Goal: Task Accomplishment & Management: Use online tool/utility

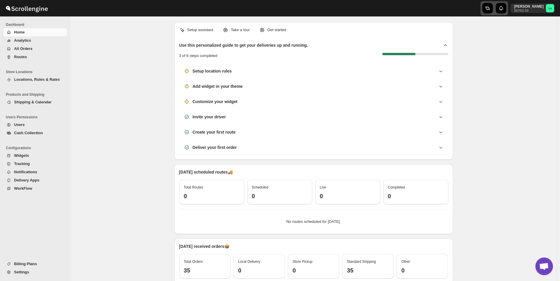
click at [491, 11] on icon "button" at bounding box center [488, 8] width 6 height 6
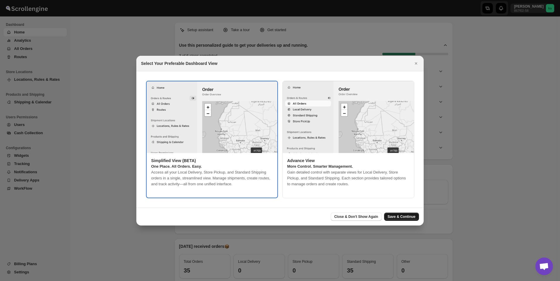
click at [403, 217] on span "Save & Continue" at bounding box center [402, 216] width 28 height 5
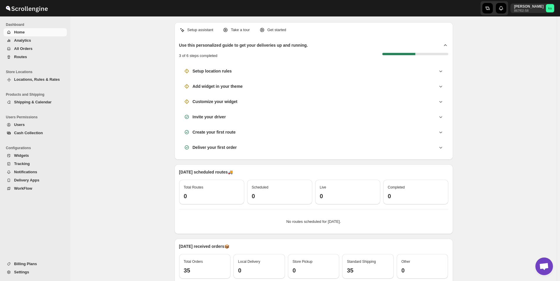
click at [29, 50] on span "All Orders" at bounding box center [23, 48] width 18 height 4
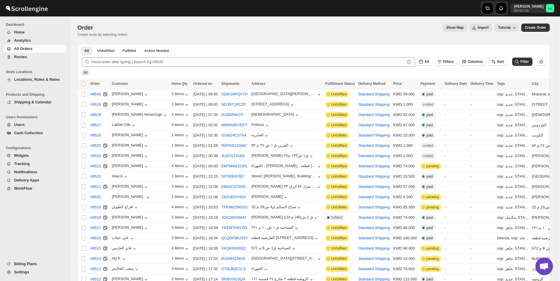
click at [43, 57] on span "Routes" at bounding box center [40, 57] width 52 height 6
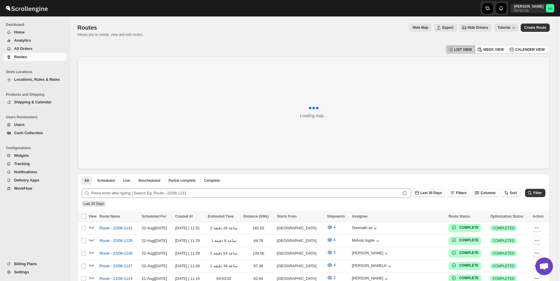
scroll to position [108, 0]
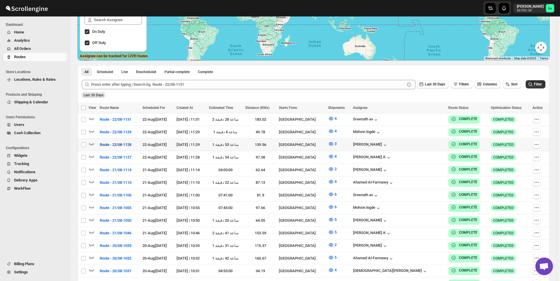
click at [128, 144] on span "Route - 22/08-1128" at bounding box center [116, 145] width 32 height 6
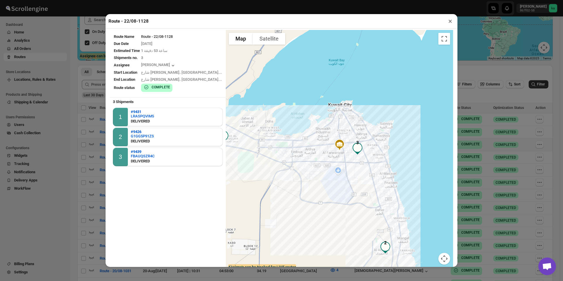
click at [51, 215] on div "Route - 22/08-1128 × Route Name Route - 22/08-1128 Due Date 8/22/2025 Estimated…" at bounding box center [281, 140] width 563 height 281
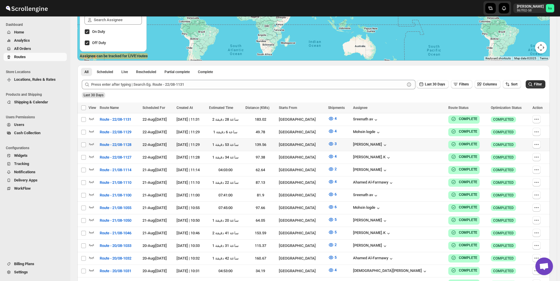
click at [35, 47] on span "All Orders" at bounding box center [40, 49] width 52 height 6
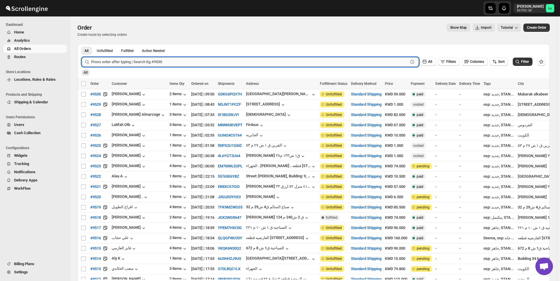
click at [116, 61] on input "text" at bounding box center [249, 61] width 317 height 9
paste input "9508"
type input "9508"
click at [82, 44] on button "Submit" at bounding box center [90, 47] width 17 height 6
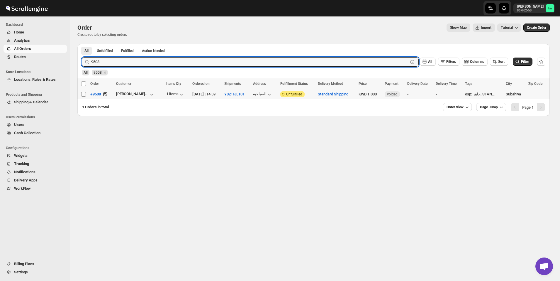
click at [84, 96] on input "Select order" at bounding box center [83, 94] width 5 height 5
checkbox input "true"
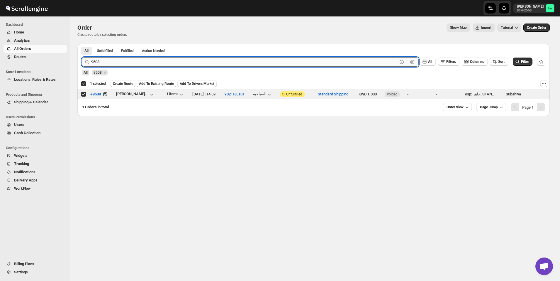
click at [201, 60] on input "9508" at bounding box center [244, 61] width 306 height 9
paste input "5"
type input "9505"
click at [82, 44] on button "Submit" at bounding box center [90, 47] width 17 height 6
click at [84, 93] on input "Select order" at bounding box center [83, 94] width 5 height 5
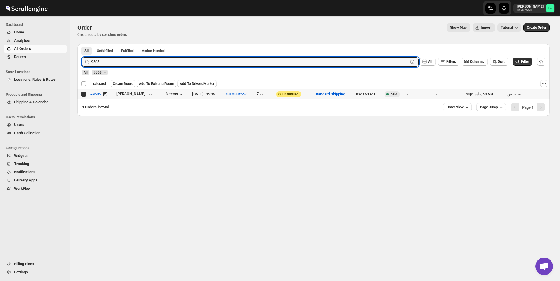
checkbox input "true"
checkbox input "false"
click at [182, 64] on input "9505" at bounding box center [244, 61] width 306 height 9
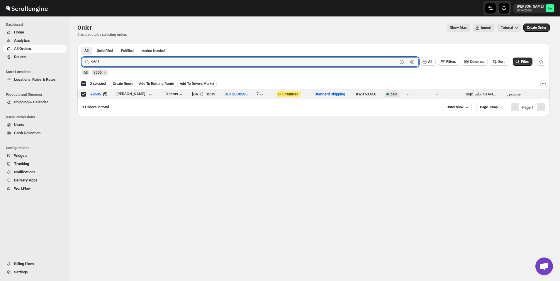
paste input "457"
type input "9457"
click at [82, 44] on button "Submit" at bounding box center [90, 47] width 17 height 6
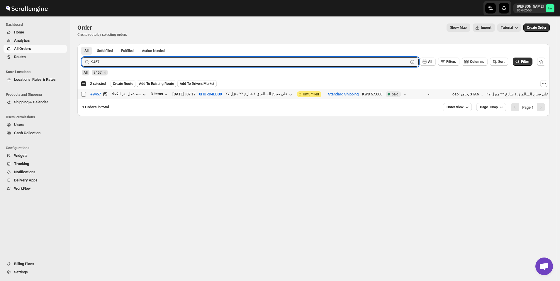
click at [84, 93] on input "Select order" at bounding box center [83, 94] width 5 height 5
checkbox input "true"
drag, startPoint x: 181, startPoint y: 59, endPoint x: 177, endPoint y: 57, distance: 4.3
click at [180, 59] on input "9457" at bounding box center [244, 61] width 306 height 9
paste input "92"
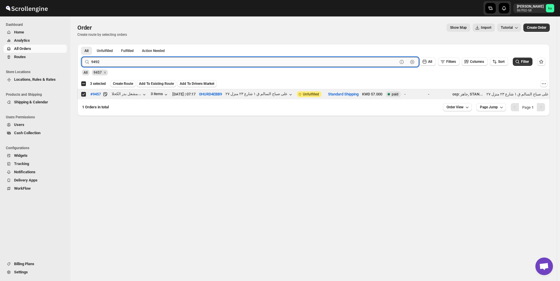
type input "9492"
click at [82, 44] on button "Submit" at bounding box center [90, 47] width 17 height 6
click at [83, 93] on input "Select order" at bounding box center [83, 94] width 5 height 5
checkbox input "true"
click at [118, 62] on input "9492" at bounding box center [244, 61] width 306 height 9
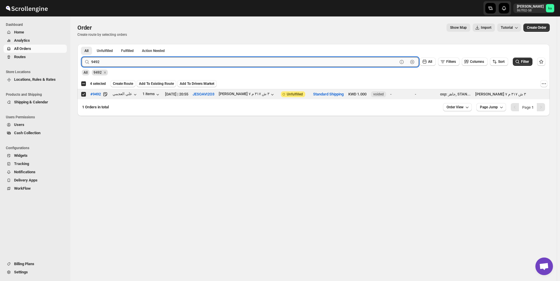
click at [118, 62] on input "9492" at bounding box center [244, 61] width 306 height 9
paste input "515"
type input "9515"
click at [82, 44] on button "Submit" at bounding box center [90, 47] width 17 height 6
click at [82, 95] on input "Select order" at bounding box center [83, 94] width 5 height 5
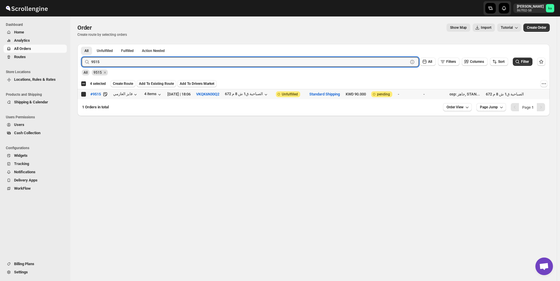
checkbox input "true"
click at [131, 63] on input "9515" at bounding box center [244, 61] width 306 height 9
paste input "7"
type input "9517"
click at [82, 44] on button "Submit" at bounding box center [90, 47] width 17 height 6
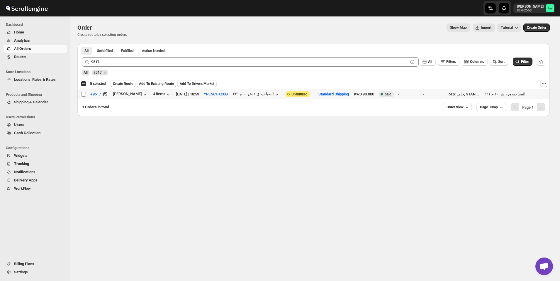
click at [82, 95] on input "Select order" at bounding box center [83, 94] width 5 height 5
checkbox input "true"
click at [121, 85] on span "Create Route" at bounding box center [123, 83] width 20 height 5
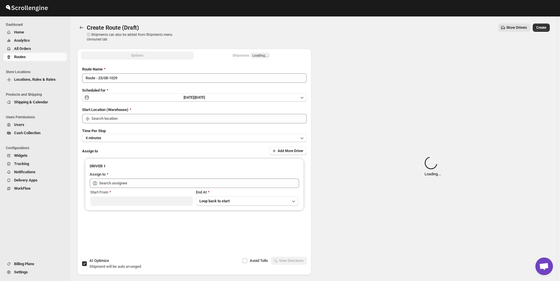
type input "Kuwait City"
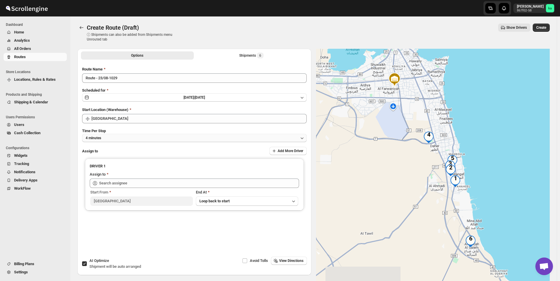
click at [132, 137] on button "4 minutes" at bounding box center [194, 138] width 225 height 8
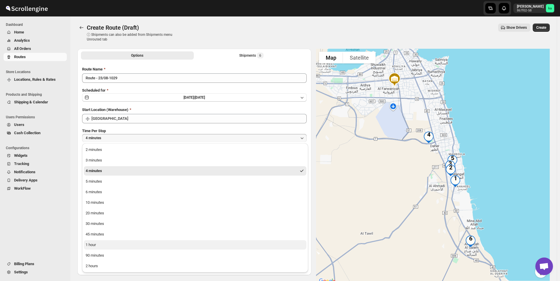
click at [123, 247] on button "1 hour" at bounding box center [195, 244] width 223 height 9
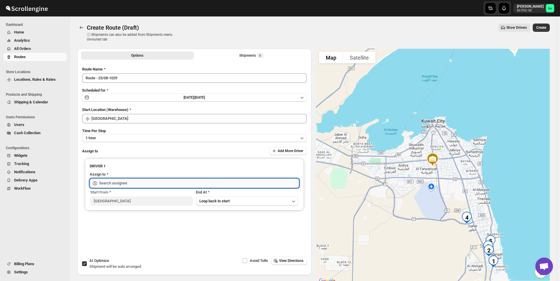
click at [124, 182] on input "text" at bounding box center [199, 182] width 200 height 9
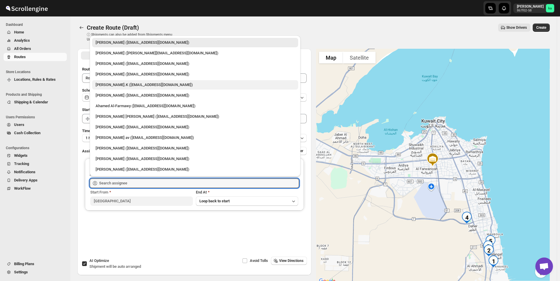
click at [128, 86] on div "Muhammed Ramees.K (rameesrami2680@gmail.com)" at bounding box center [195, 85] width 199 height 6
type input "Muhammed Ramees.K (rameesrami2680@gmail.com)"
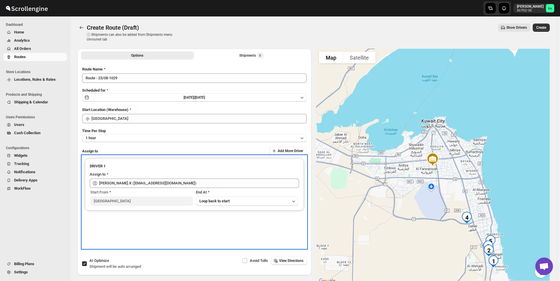
click at [176, 238] on div "DRIVER 1 Assign to Muhammed Ramees.K (rameesrami2680@gmail.com) Start From Kuwa…" at bounding box center [194, 201] width 225 height 93
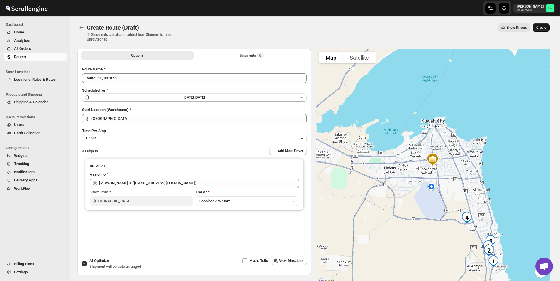
click at [549, 29] on button "Create" at bounding box center [541, 27] width 17 height 8
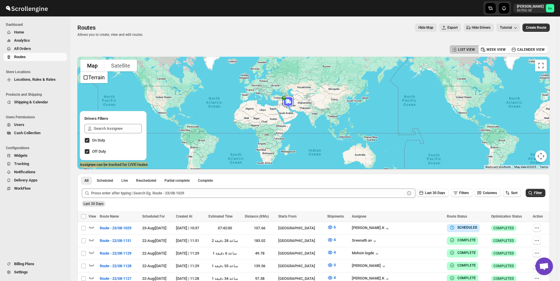
click at [26, 49] on span "All Orders" at bounding box center [22, 48] width 17 height 4
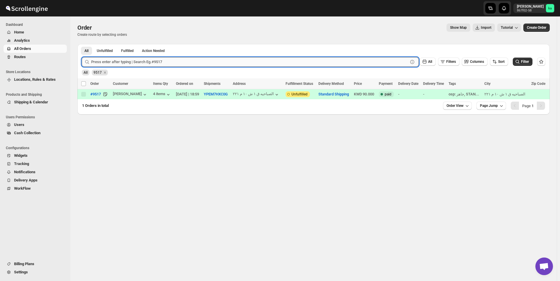
click at [133, 60] on input "text" at bounding box center [249, 61] width 317 height 9
click at [164, 62] on input "text" at bounding box center [249, 61] width 317 height 9
paste input "9502"
type input "9502"
click at [82, 44] on button "Submit" at bounding box center [90, 47] width 17 height 6
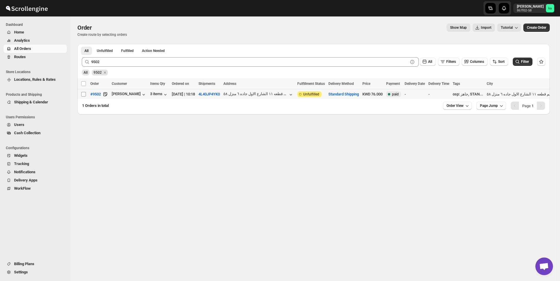
click at [85, 94] on input "Select order" at bounding box center [83, 94] width 5 height 5
checkbox input "true"
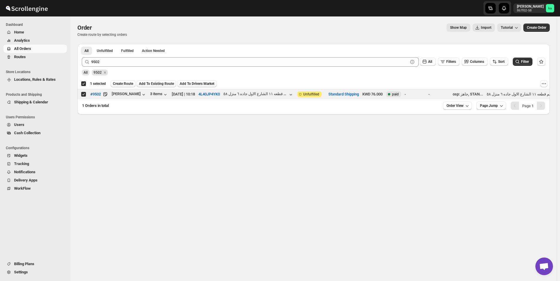
click at [166, 67] on div "All 9502" at bounding box center [312, 69] width 466 height 11
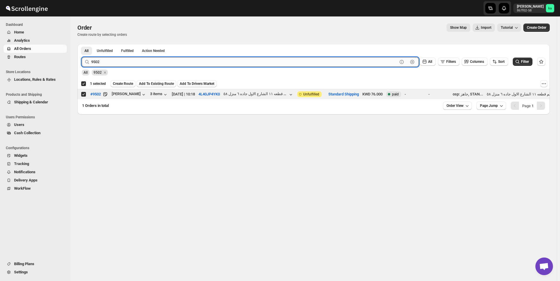
click at [166, 61] on input "9502" at bounding box center [244, 61] width 306 height 9
paste input "481"
type input "9481"
click at [82, 44] on button "Submit" at bounding box center [90, 47] width 17 height 6
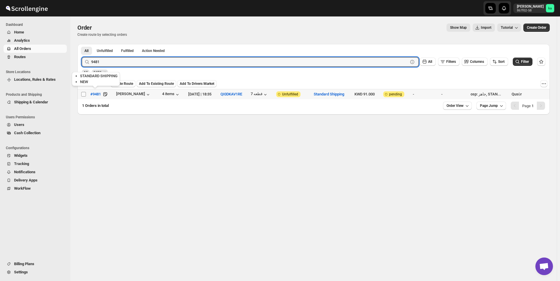
click at [85, 92] on input "Select order" at bounding box center [83, 94] width 5 height 5
checkbox input "true"
checkbox input "false"
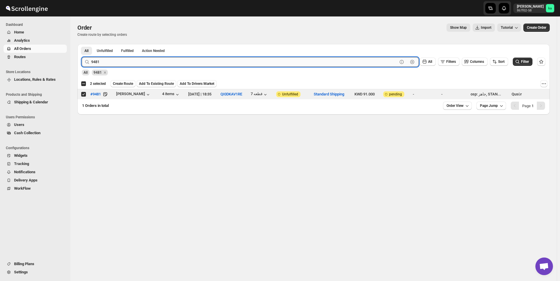
paste input "98"
type input "9498"
click at [82, 44] on button "Submit" at bounding box center [90, 47] width 17 height 6
click at [85, 93] on input "Select order" at bounding box center [83, 94] width 5 height 5
checkbox input "true"
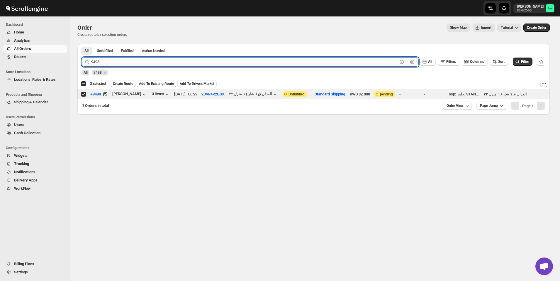
click at [171, 64] on input "9498" at bounding box center [244, 61] width 306 height 9
paste input "3"
type input "9493"
click at [82, 44] on button "Submit" at bounding box center [90, 47] width 17 height 6
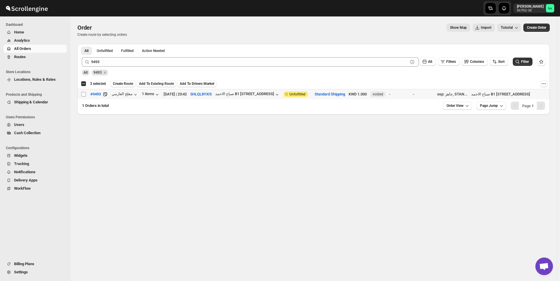
click at [84, 94] on input "Select order" at bounding box center [83, 94] width 5 height 5
checkbox input "true"
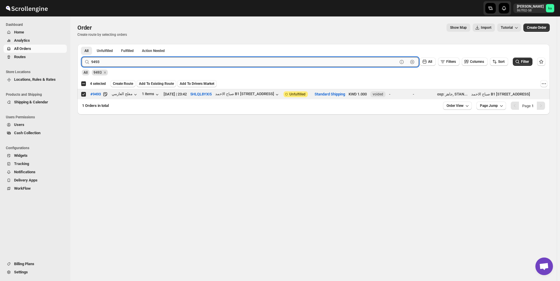
click at [188, 59] on input "9493" at bounding box center [244, 61] width 306 height 9
paste input "32"
type input "9432"
click at [82, 44] on button "Submit" at bounding box center [90, 47] width 17 height 6
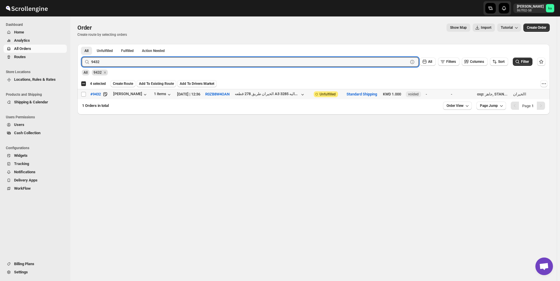
click at [82, 97] on td "Select order" at bounding box center [82, 94] width 11 height 10
checkbox input "true"
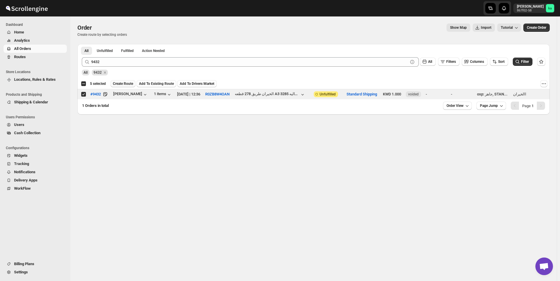
click at [121, 84] on span "Create Route" at bounding box center [123, 83] width 20 height 5
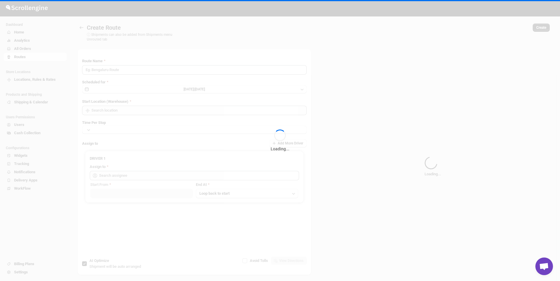
type input "Route - 23/08-1038"
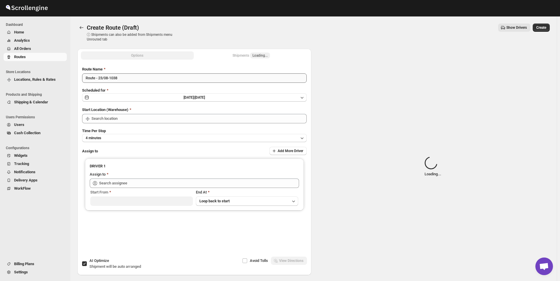
type input "Kuwait City"
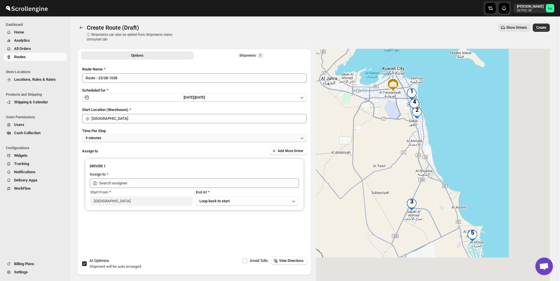
click at [112, 138] on button "4 minutes" at bounding box center [194, 138] width 225 height 8
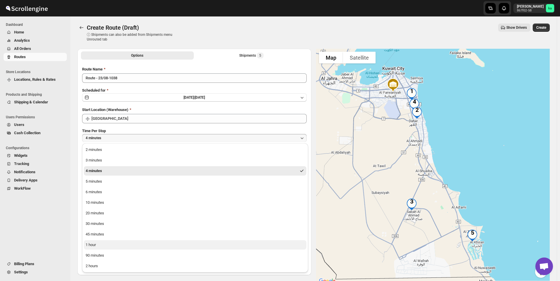
click at [97, 245] on button "1 hour" at bounding box center [195, 244] width 223 height 9
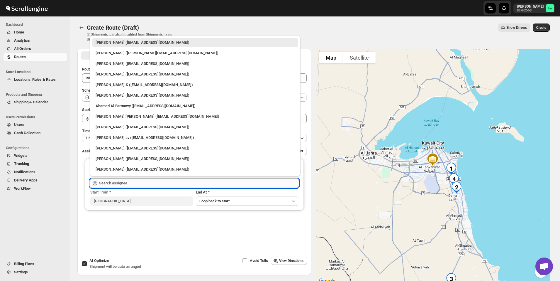
click at [132, 183] on input "text" at bounding box center [199, 182] width 200 height 9
click at [118, 63] on div "Mohameed Ismayil (ismayil22110@gmail.com)" at bounding box center [195, 64] width 199 height 6
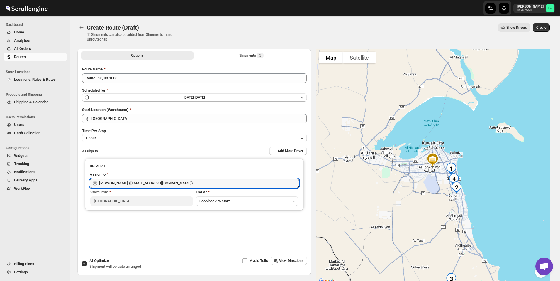
type input "Mohameed Ismayil (ismayil22110@gmail.com)"
click at [541, 29] on span "Create" at bounding box center [541, 27] width 10 height 5
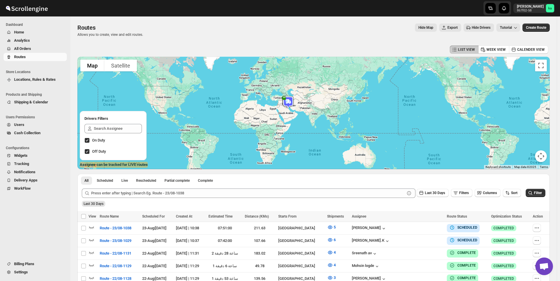
click at [28, 45] on button "All Orders" at bounding box center [35, 49] width 63 height 8
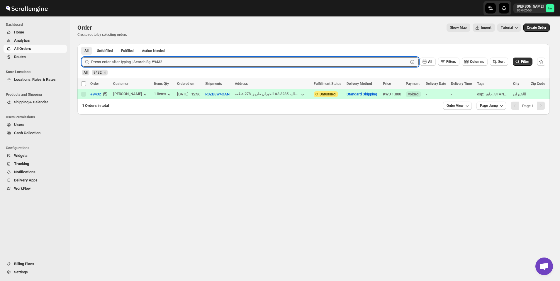
click at [122, 62] on input "text" at bounding box center [249, 61] width 317 height 9
paste input "9516"
type input "9516"
click at [82, 44] on button "Submit" at bounding box center [90, 47] width 17 height 6
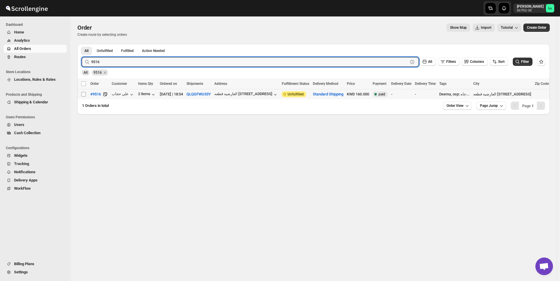
click at [82, 94] on input "Select order" at bounding box center [83, 94] width 5 height 5
checkbox input "true"
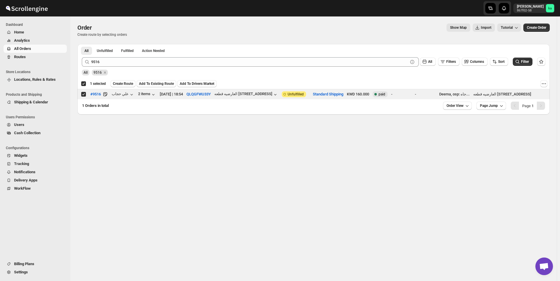
click at [143, 68] on div "All 9516" at bounding box center [312, 69] width 466 height 11
click at [143, 67] on div "All 9516" at bounding box center [312, 69] width 466 height 11
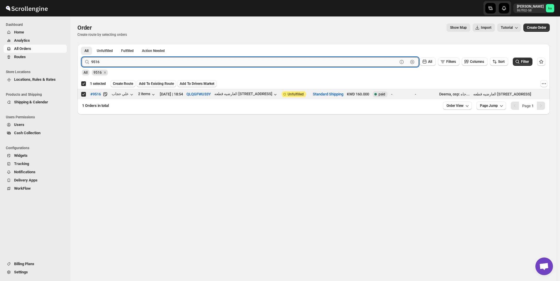
click at [146, 65] on input "9516" at bounding box center [244, 61] width 306 height 9
paste input "491"
type input "9491"
click at [82, 44] on button "Submit" at bounding box center [90, 47] width 17 height 6
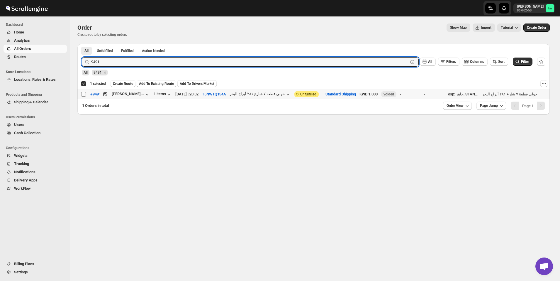
click at [84, 94] on input "Select order" at bounding box center [83, 94] width 5 height 5
checkbox input "true"
checkbox input "false"
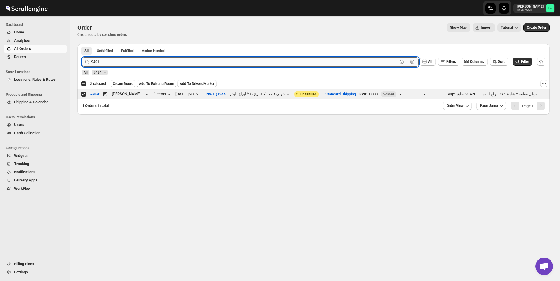
click at [125, 65] on input "9491" at bounding box center [244, 61] width 306 height 9
paste input "64"
type input "9464"
click at [82, 44] on button "Submit" at bounding box center [90, 47] width 17 height 6
click at [83, 94] on input "Select order" at bounding box center [83, 94] width 5 height 5
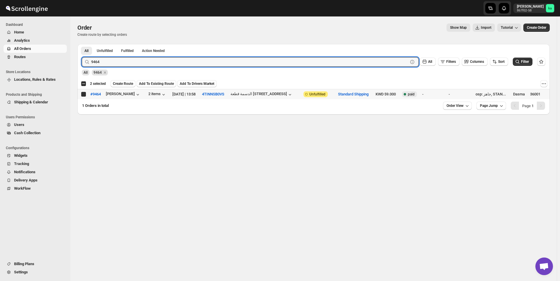
checkbox input "true"
click at [179, 62] on input "9464" at bounding box center [244, 61] width 306 height 9
paste input "209"
type input "9209"
click at [82, 44] on button "Submit" at bounding box center [90, 47] width 17 height 6
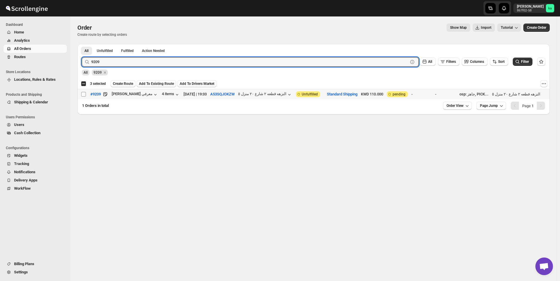
click at [83, 93] on input "Select order" at bounding box center [83, 94] width 5 height 5
checkbox input "true"
click at [122, 64] on input "9209" at bounding box center [244, 61] width 306 height 9
paste input "472"
type input "9472"
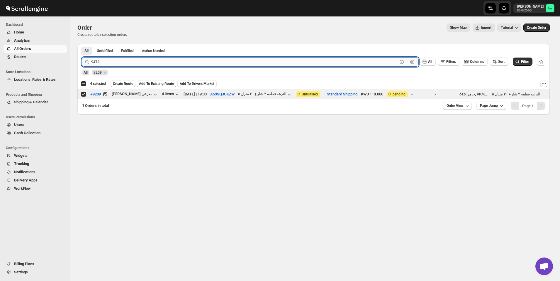
click at [82, 44] on button "Submit" at bounding box center [90, 47] width 17 height 6
click at [84, 94] on input "Select order" at bounding box center [83, 94] width 5 height 5
checkbox input "true"
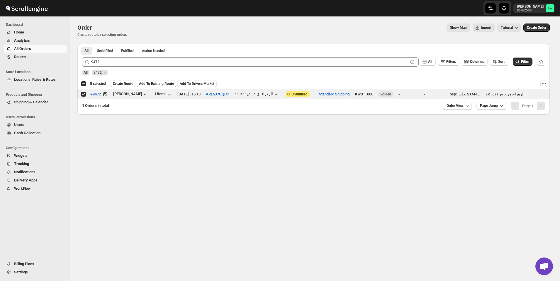
click at [125, 84] on span "Create Route" at bounding box center [123, 83] width 20 height 5
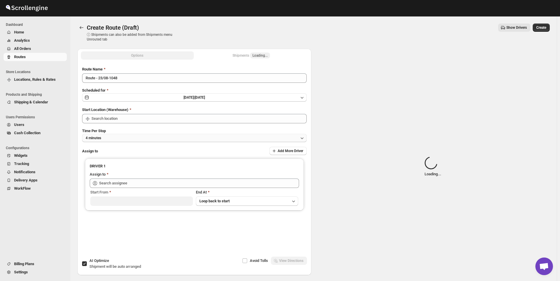
click at [100, 140] on button "4 minutes" at bounding box center [194, 138] width 225 height 8
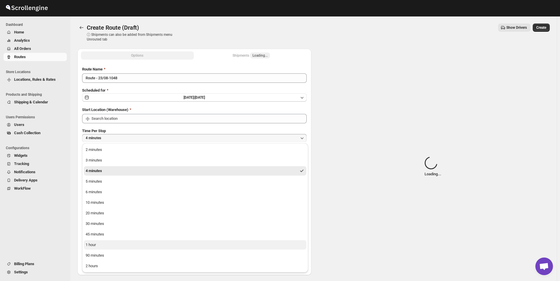
type input "Kuwait City"
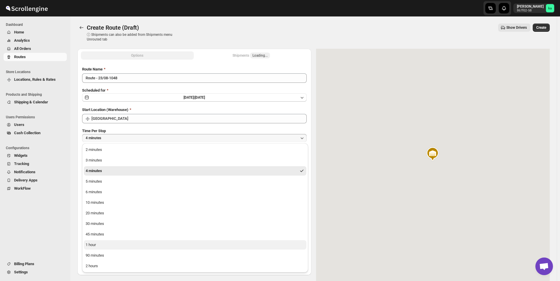
click at [93, 244] on div "1 hour" at bounding box center [91, 245] width 10 height 6
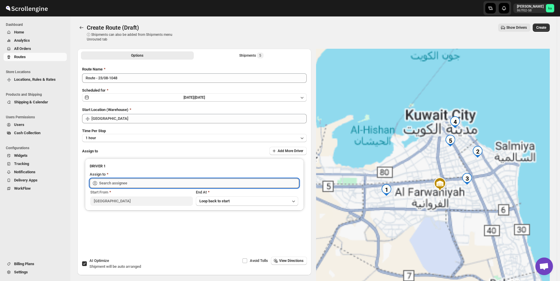
click at [126, 181] on input "text" at bounding box center [199, 182] width 200 height 9
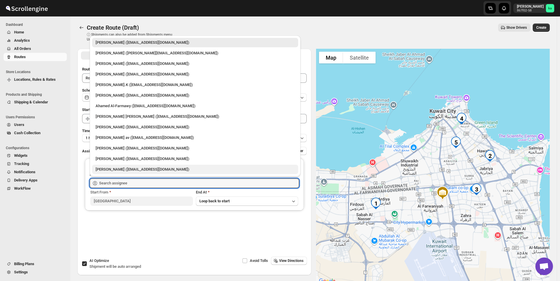
click at [122, 171] on div "Shaibaz Karbari (shaibazkarbari364@gmail.com)" at bounding box center [195, 169] width 199 height 6
type input "Shaibaz Karbari (shaibazkarbari364@gmail.com)"
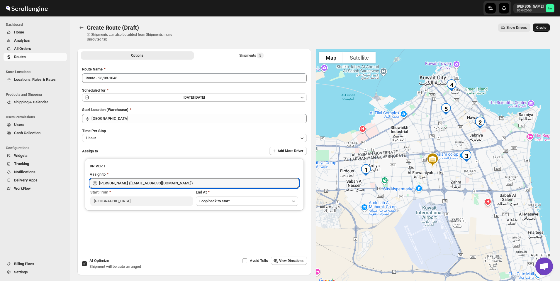
click at [543, 30] on button "Create" at bounding box center [541, 27] width 17 height 8
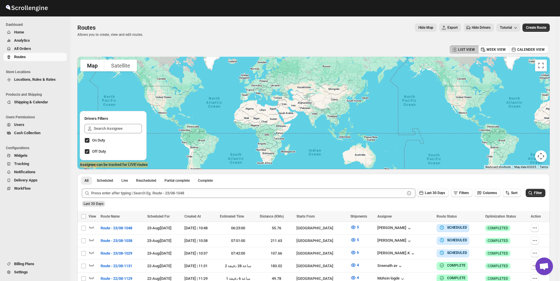
click at [33, 48] on span "All Orders" at bounding box center [40, 49] width 52 height 6
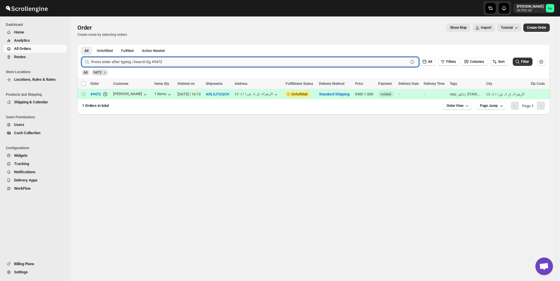
click at [122, 64] on input "text" at bounding box center [249, 61] width 317 height 9
paste input "9475"
type input "9475"
click at [82, 44] on button "Submit" at bounding box center [90, 47] width 17 height 6
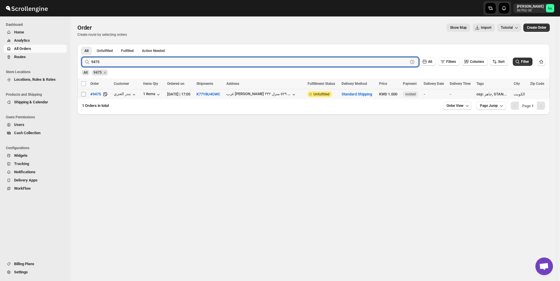
click at [83, 94] on input "Select order" at bounding box center [83, 94] width 5 height 5
checkbox input "true"
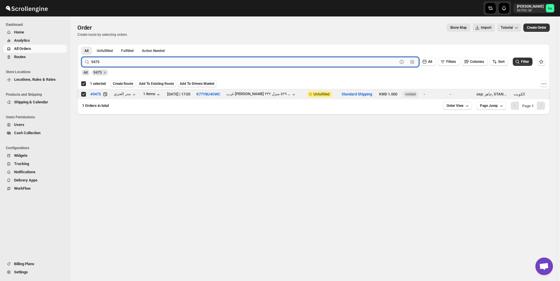
click at [107, 61] on input "9475" at bounding box center [244, 61] width 306 height 9
paste input "99"
type input "9499"
click at [82, 44] on button "Submit" at bounding box center [90, 47] width 17 height 6
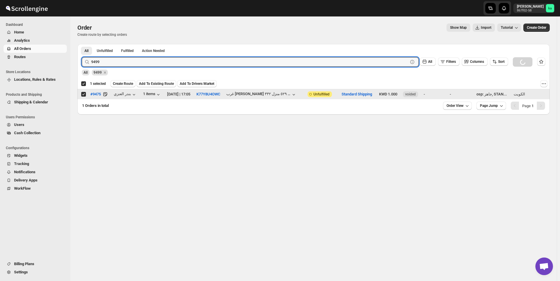
click at [84, 94] on input "Select order" at bounding box center [83, 94] width 5 height 5
checkbox input "false"
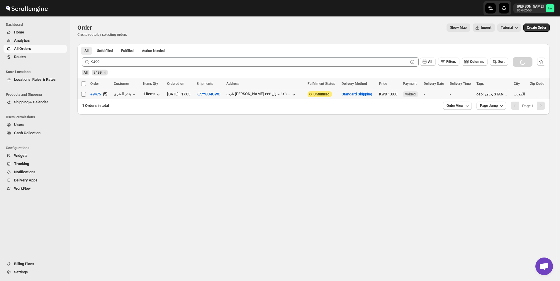
click at [84, 94] on input "Select order" at bounding box center [83, 94] width 5 height 5
checkbox input "true"
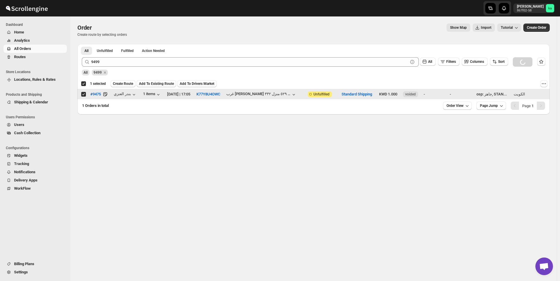
checkbox input "true"
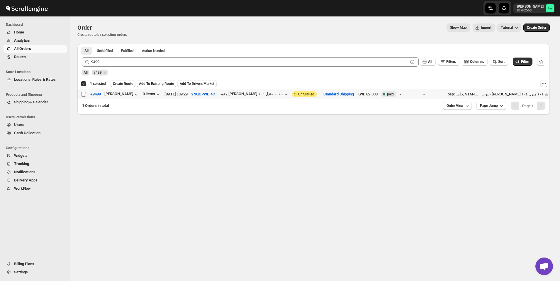
click at [85, 94] on input "Select order" at bounding box center [83, 94] width 5 height 5
checkbox input "true"
checkbox input "false"
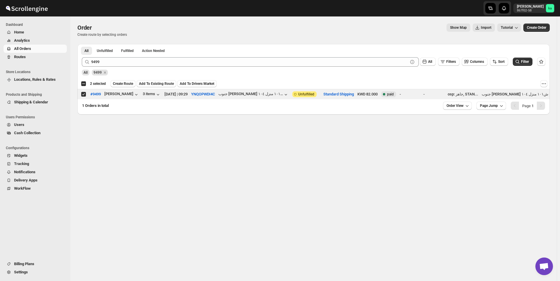
click at [178, 57] on div "9499 Clear All Filters Columns Sort Filter" at bounding box center [311, 59] width 468 height 14
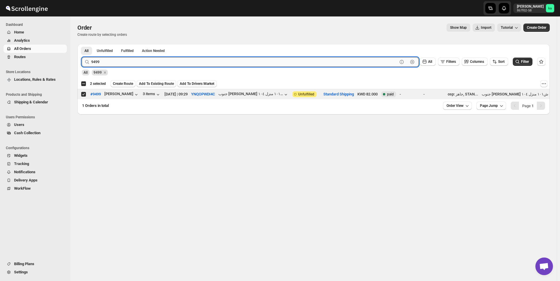
click at [179, 66] on input "9499" at bounding box center [244, 61] width 306 height 9
paste input "68"
click at [82, 44] on button "Submit" at bounding box center [90, 47] width 17 height 6
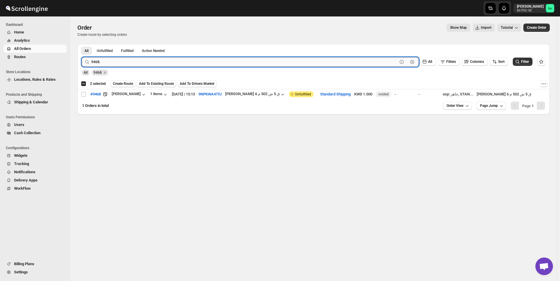
type input "9468"
click at [84, 94] on input "Select order" at bounding box center [83, 94] width 5 height 5
checkbox input "true"
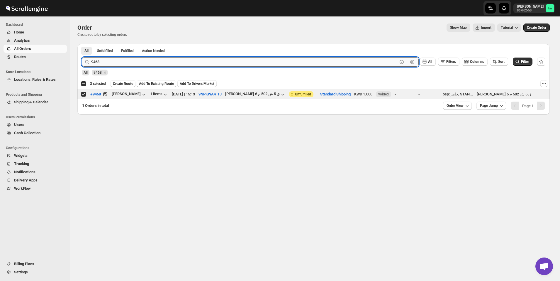
click at [137, 65] on input "9468" at bounding box center [244, 61] width 306 height 9
paste input "5"
type input "9465"
click at [82, 44] on button "Submit" at bounding box center [90, 47] width 17 height 6
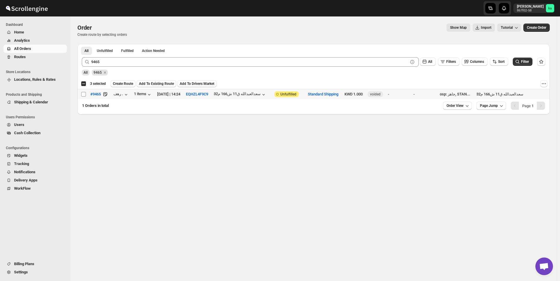
click at [82, 92] on input "Select order" at bounding box center [83, 94] width 5 height 5
checkbox input "true"
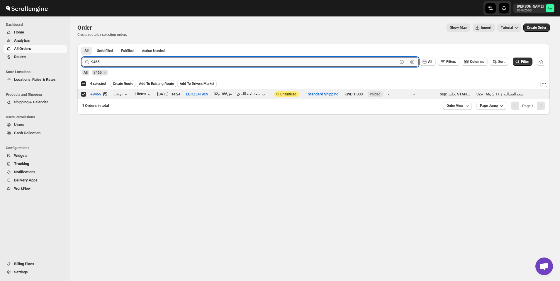
click at [153, 62] on input "9465" at bounding box center [244, 61] width 306 height 9
paste input "86"
type input "9486"
click at [82, 44] on button "Submit" at bounding box center [90, 47] width 17 height 6
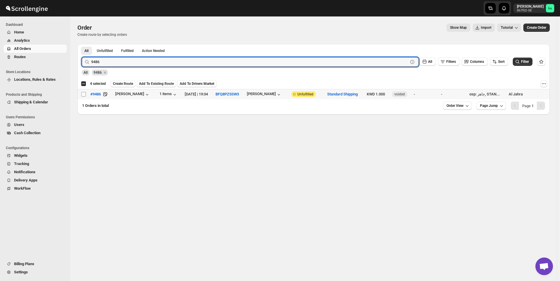
click at [82, 96] on span at bounding box center [83, 93] width 5 height 5
click at [82, 96] on input "Select order" at bounding box center [83, 94] width 5 height 5
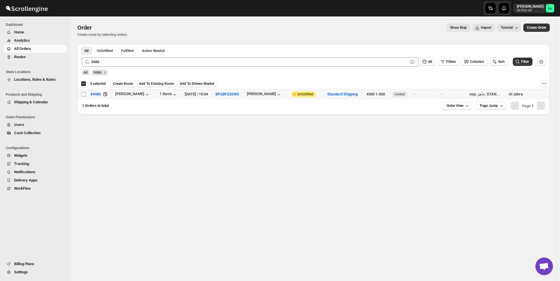
click at [83, 95] on input "Select order" at bounding box center [83, 94] width 5 height 5
checkbox input "true"
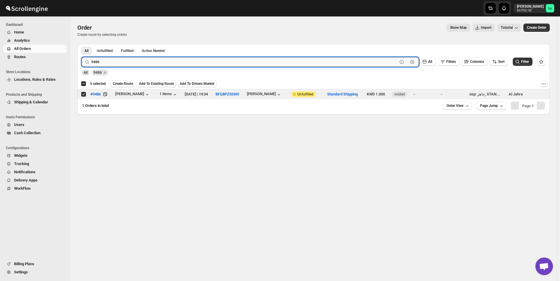
click at [158, 60] on input "9486" at bounding box center [244, 61] width 306 height 9
paste input "5"
type input "9485"
click at [82, 44] on button "Submit" at bounding box center [90, 47] width 17 height 6
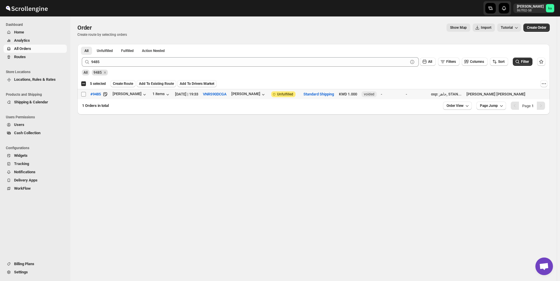
click at [84, 95] on input "Select order" at bounding box center [83, 94] width 5 height 5
checkbox input "true"
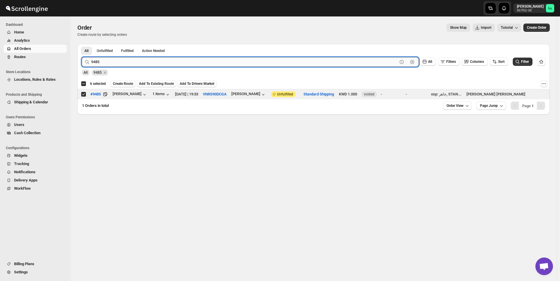
click at [167, 61] on input "9485" at bounding box center [244, 61] width 306 height 9
paste input "9"
type input "9489"
click at [82, 44] on button "Submit" at bounding box center [90, 47] width 17 height 6
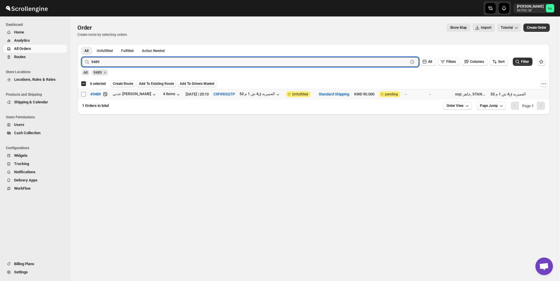
click at [83, 94] on input "Select order" at bounding box center [83, 94] width 5 height 5
checkbox input "true"
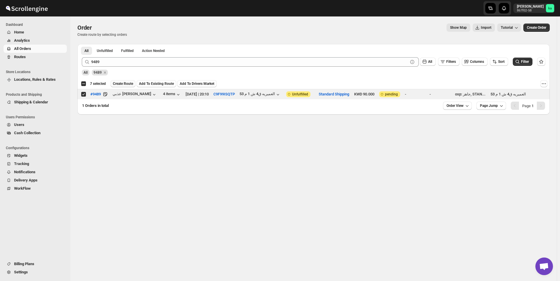
click at [121, 83] on span "Create Route" at bounding box center [123, 83] width 20 height 5
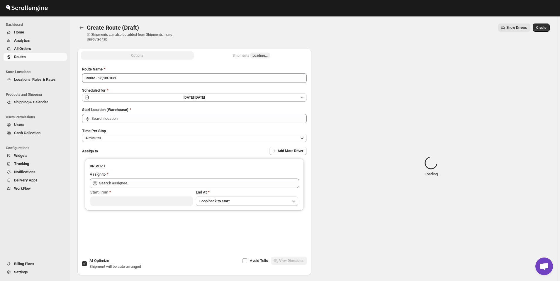
type input "Kuwait City"
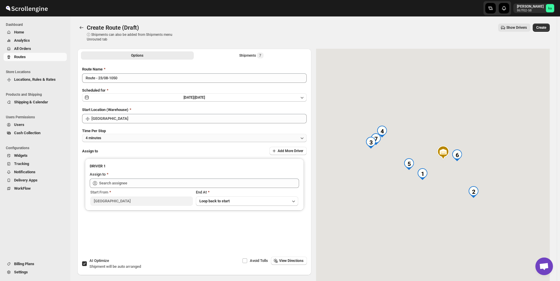
click at [124, 138] on button "4 minutes" at bounding box center [194, 138] width 225 height 8
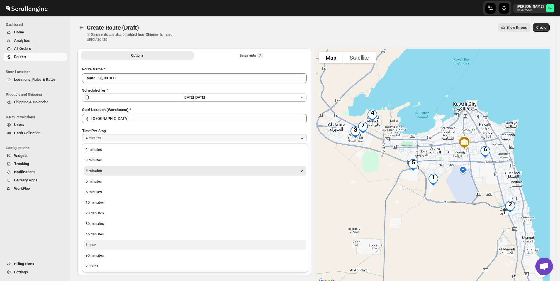
click at [107, 247] on button "1 hour" at bounding box center [195, 244] width 223 height 9
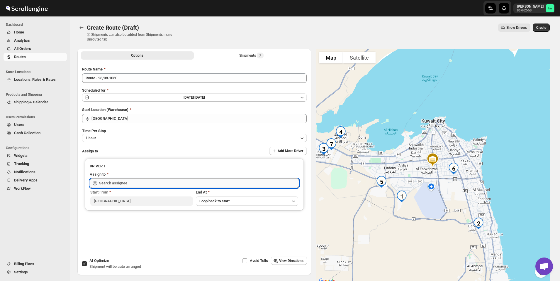
click at [119, 184] on input "text" at bounding box center [199, 182] width 200 height 9
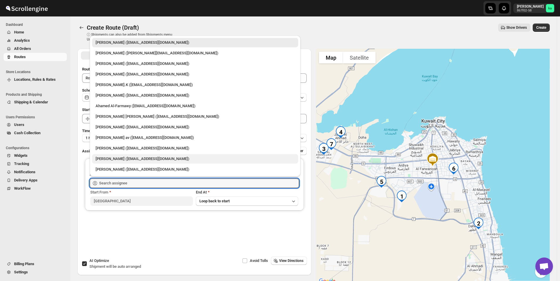
click at [107, 159] on div "Mohammed faizan (fs3453480@gmail.com)" at bounding box center [195, 159] width 199 height 6
type input "Mohammed faizan (fs3453480@gmail.com)"
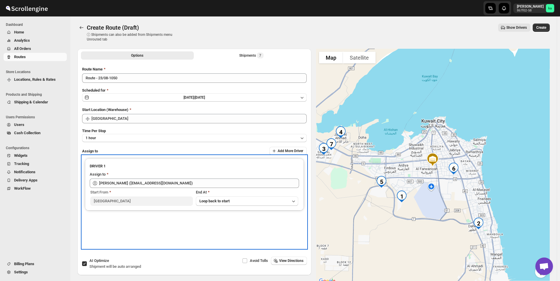
click at [166, 230] on div "DRIVER 1 Assign to Mohammed faizan (fs3453480@gmail.com) Start From Kuwait City…" at bounding box center [194, 201] width 225 height 93
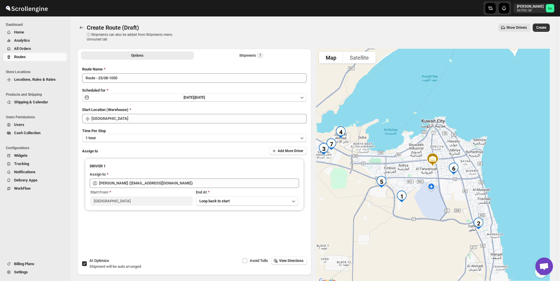
click at [304, 129] on div "Time Per Stop 1 hour" at bounding box center [194, 135] width 225 height 14
click at [545, 29] on span "Create" at bounding box center [541, 27] width 10 height 5
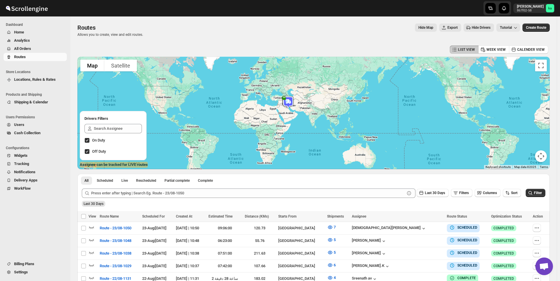
click at [45, 50] on span "All Orders" at bounding box center [40, 49] width 52 height 6
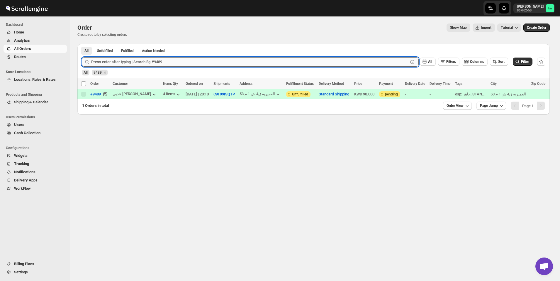
click at [125, 64] on input "text" at bounding box center [249, 61] width 317 height 9
paste input "9470"
type input "9470"
click at [82, 44] on button "Submit" at bounding box center [90, 47] width 17 height 6
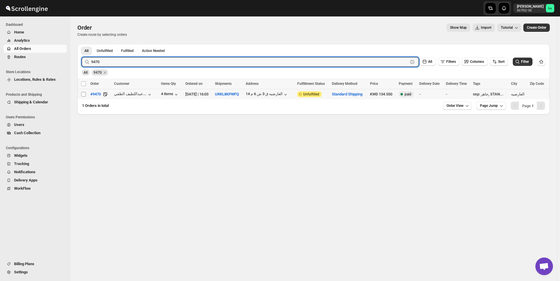
click at [83, 96] on input "Select order" at bounding box center [83, 94] width 5 height 5
checkbox input "true"
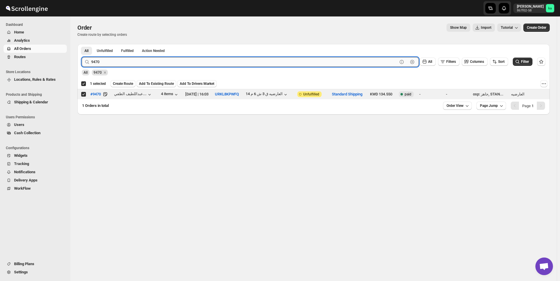
click at [154, 59] on input "9470" at bounding box center [244, 61] width 306 height 9
paste input "8"
type input "9480"
click at [82, 44] on button "Submit" at bounding box center [90, 47] width 17 height 6
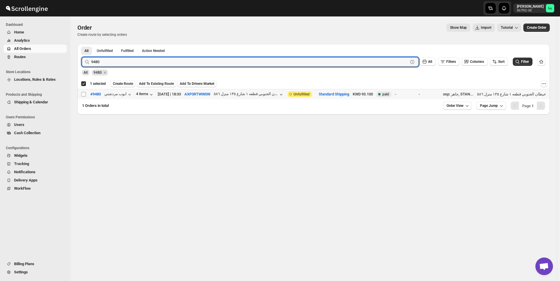
click at [83, 92] on input "Select order" at bounding box center [83, 94] width 5 height 5
checkbox input "true"
checkbox input "false"
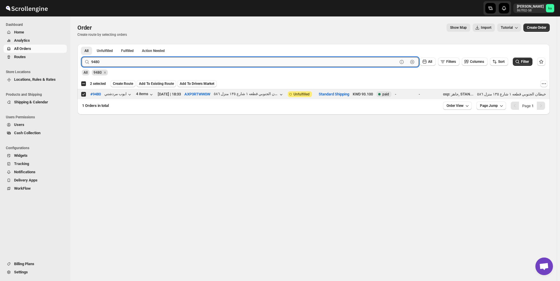
click at [169, 63] on input "9480" at bounding box center [244, 61] width 306 height 9
paste input "23"
type input "9423"
click at [82, 44] on button "Submit" at bounding box center [90, 47] width 17 height 6
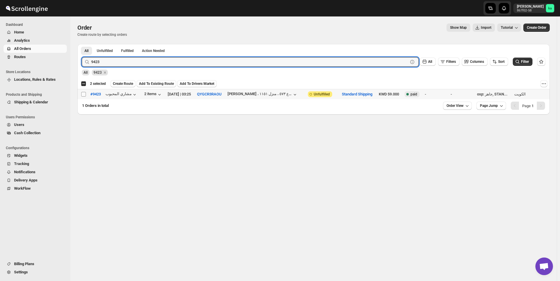
click at [86, 93] on span at bounding box center [83, 93] width 5 height 5
click at [86, 93] on input "Select order" at bounding box center [83, 94] width 5 height 5
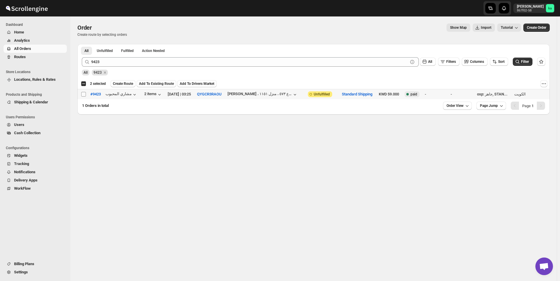
click at [84, 94] on input "Select order" at bounding box center [83, 94] width 5 height 5
checkbox input "true"
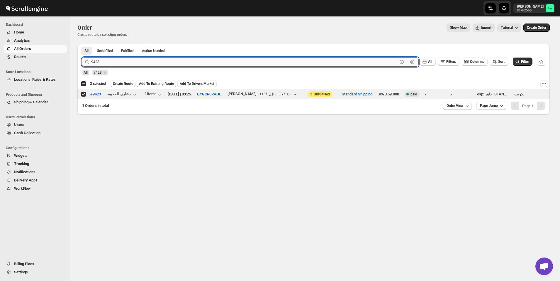
click at [157, 61] on input "9423" at bounding box center [244, 61] width 306 height 9
paste input "58"
type input "9458"
click at [82, 44] on button "Submit" at bounding box center [90, 47] width 17 height 6
click at [84, 93] on input "Select order" at bounding box center [83, 94] width 5 height 5
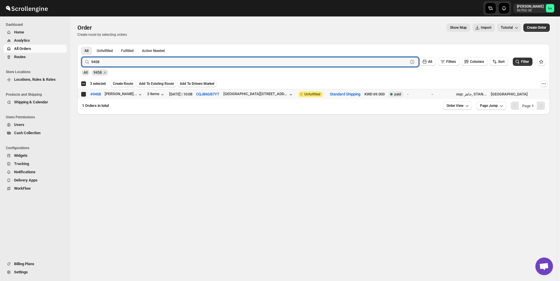
checkbox input "true"
click at [134, 61] on input "9458" at bounding box center [244, 61] width 306 height 9
click at [120, 60] on input "9458" at bounding box center [244, 61] width 306 height 9
paste input "1"
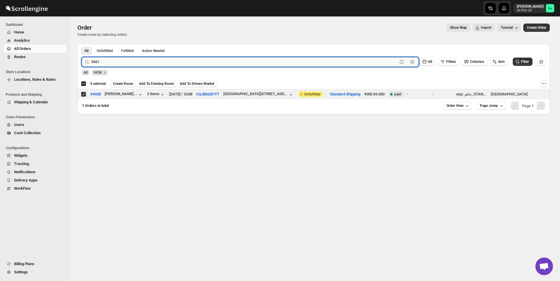
type input "9451"
click at [82, 44] on button "Submit" at bounding box center [90, 47] width 17 height 6
click at [85, 94] on input "Select order" at bounding box center [83, 94] width 5 height 5
checkbox input "true"
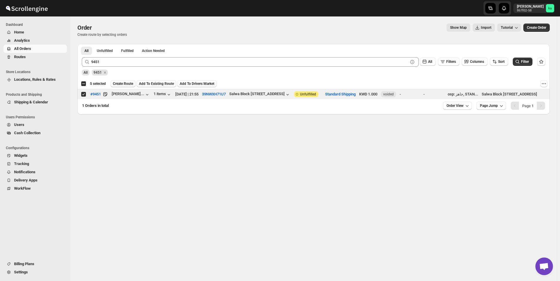
click at [125, 85] on span "Create Route" at bounding box center [123, 83] width 20 height 5
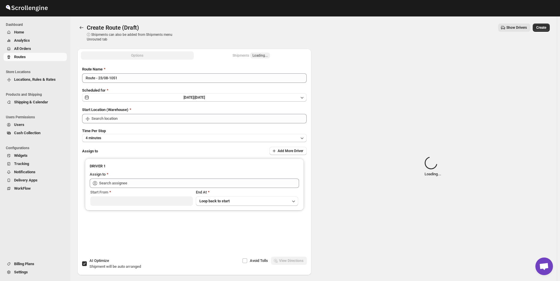
type input "Kuwait City"
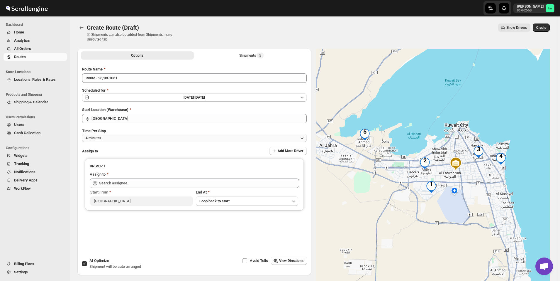
click at [109, 138] on button "4 minutes" at bounding box center [194, 138] width 225 height 8
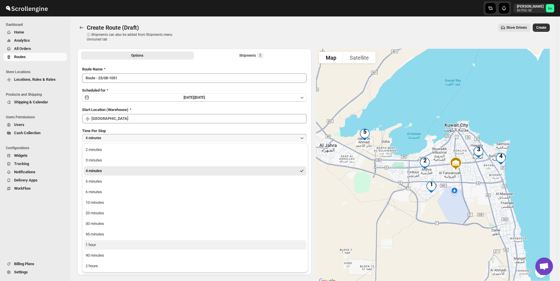
click at [99, 242] on button "1 hour" at bounding box center [195, 244] width 223 height 9
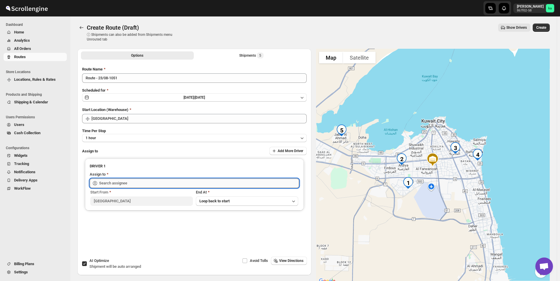
click at [107, 184] on input "text" at bounding box center [199, 182] width 200 height 9
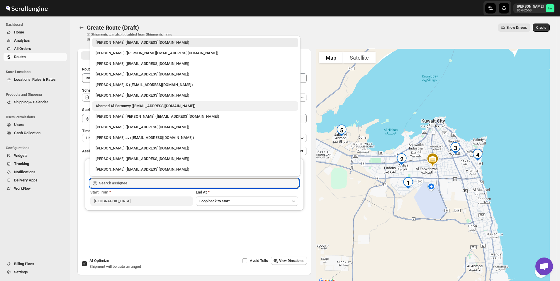
click at [112, 105] on div "Ahamed Al-Farmawy (m.farmawy510@gmail.com)" at bounding box center [195, 106] width 199 height 6
type input "Ahamed Al-Farmawy (m.farmawy510@gmail.com)"
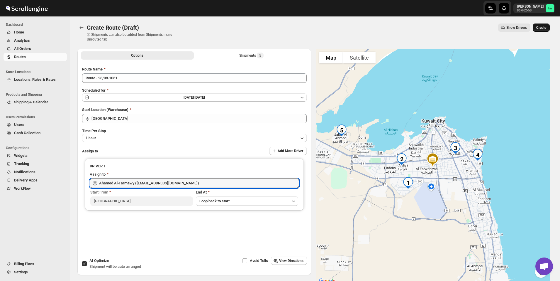
click at [546, 29] on span "Create" at bounding box center [541, 27] width 10 height 5
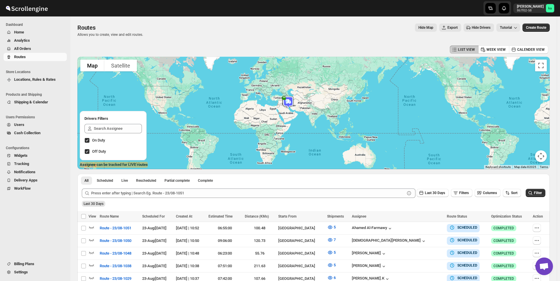
click at [26, 51] on span "All Orders" at bounding box center [40, 49] width 52 height 6
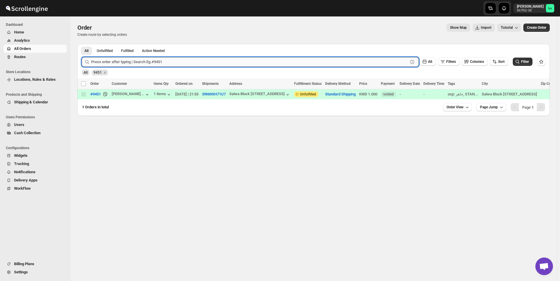
click at [132, 61] on input "text" at bounding box center [249, 61] width 317 height 9
paste input "9391"
type input "9391"
click at [82, 44] on button "Submit" at bounding box center [90, 47] width 17 height 6
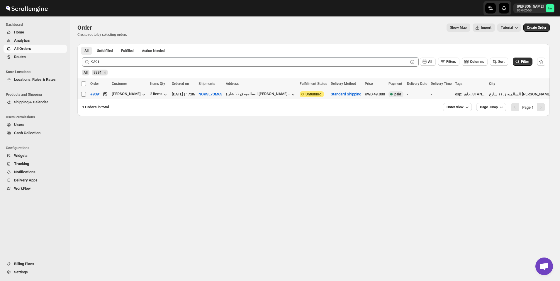
click at [84, 94] on input "Select order" at bounding box center [83, 94] width 5 height 5
checkbox input "true"
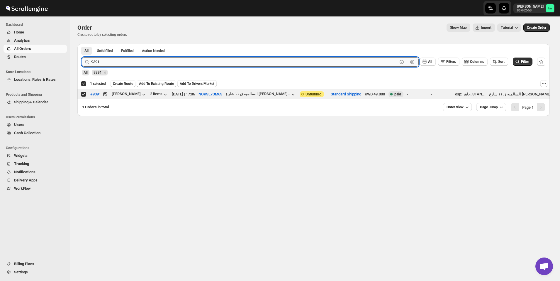
click at [140, 65] on input "9391" at bounding box center [244, 61] width 306 height 9
paste input "3"
type input "9393"
click at [82, 44] on button "Submit" at bounding box center [90, 47] width 17 height 6
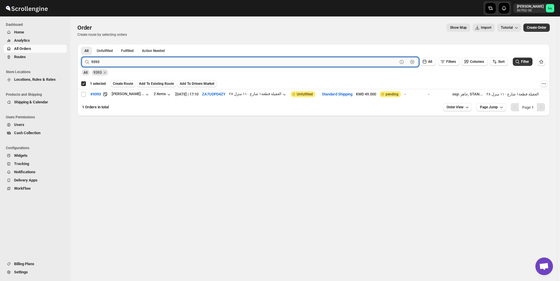
click at [139, 63] on input "9393" at bounding box center [244, 61] width 306 height 9
click at [84, 94] on input "Select order" at bounding box center [83, 94] width 5 height 5
checkbox input "true"
checkbox input "false"
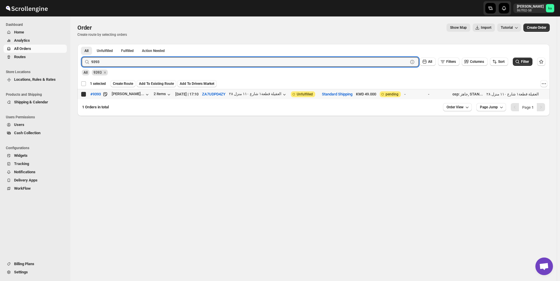
checkbox input "false"
click at [126, 62] on input "9393" at bounding box center [244, 61] width 306 height 9
paste input "418"
type input "9418"
click at [82, 44] on button "Submit" at bounding box center [90, 47] width 17 height 6
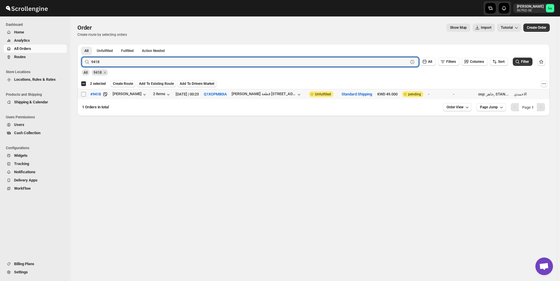
click at [83, 95] on input "Select order" at bounding box center [83, 94] width 5 height 5
checkbox input "true"
click at [139, 65] on input "9418" at bounding box center [244, 61] width 306 height 9
paste input "22"
type input "9422"
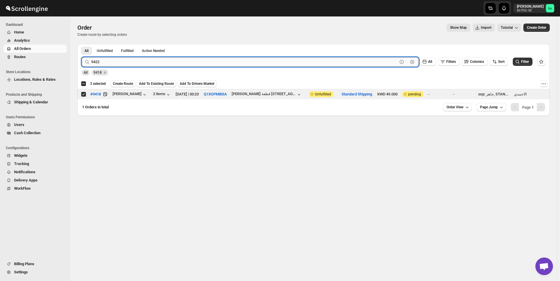
click at [82, 44] on button "Submit" at bounding box center [90, 47] width 17 height 6
click at [85, 92] on input "Select order" at bounding box center [83, 94] width 5 height 5
checkbox input "true"
click at [172, 64] on input "9422" at bounding box center [244, 61] width 306 height 9
paste input "76"
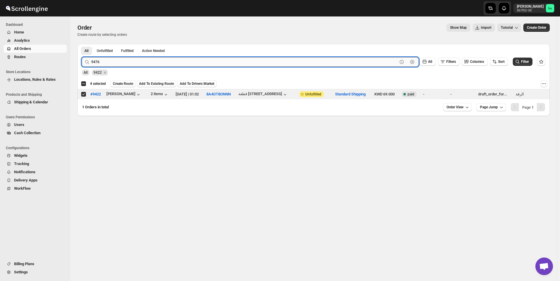
type input "9476"
click at [82, 44] on button "Submit" at bounding box center [90, 47] width 17 height 6
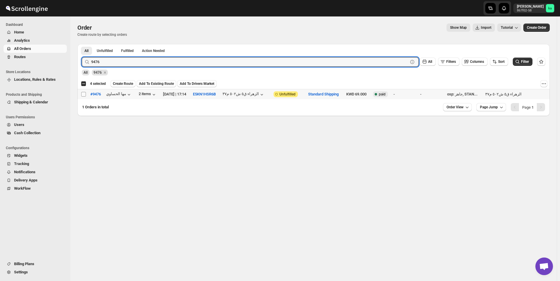
click at [81, 93] on input "Select order" at bounding box center [83, 94] width 5 height 5
checkbox input "true"
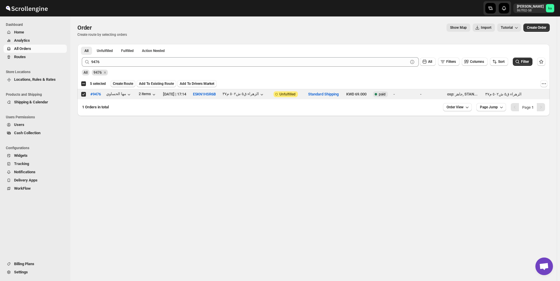
click at [116, 83] on span "Create Route" at bounding box center [123, 83] width 20 height 5
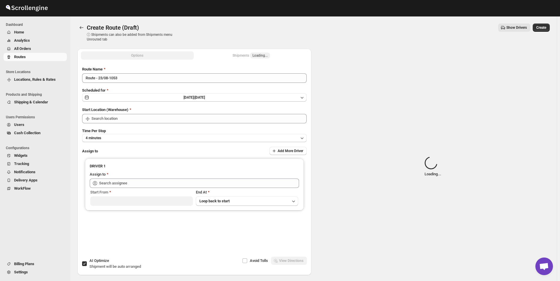
type input "Kuwait City"
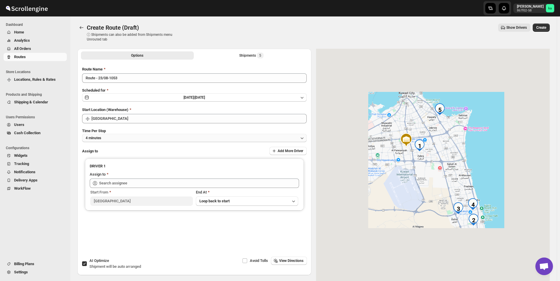
click at [117, 140] on button "4 minutes" at bounding box center [194, 138] width 225 height 8
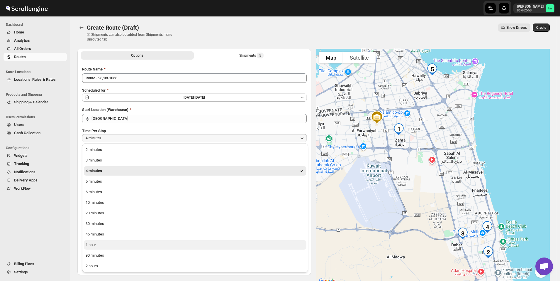
click at [108, 243] on button "1 hour" at bounding box center [195, 244] width 223 height 9
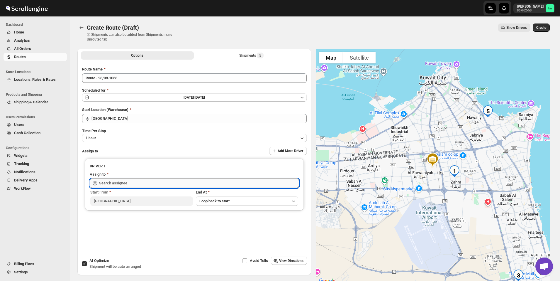
click at [118, 181] on input "text" at bounding box center [199, 182] width 200 height 9
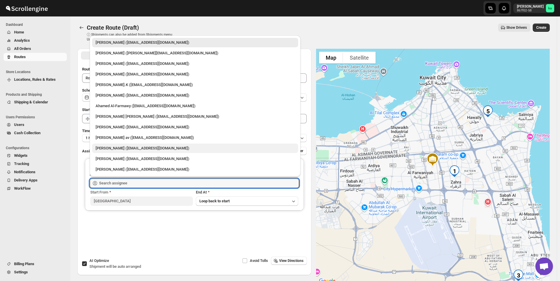
click at [131, 145] on div "Mohammad chand (mohdqabid@gmail.com)" at bounding box center [195, 148] width 199 height 6
type input "Mohammad chand (mohdqabid@gmail.com)"
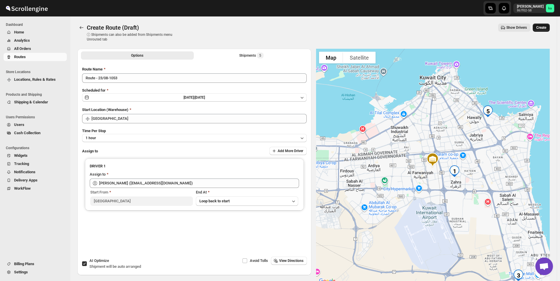
click at [547, 30] on button "Create" at bounding box center [541, 27] width 17 height 8
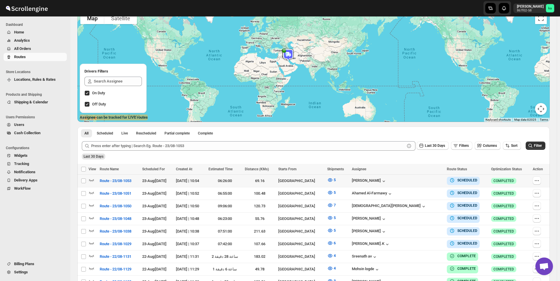
scroll to position [59, 0]
